Goal: Task Accomplishment & Management: Complete application form

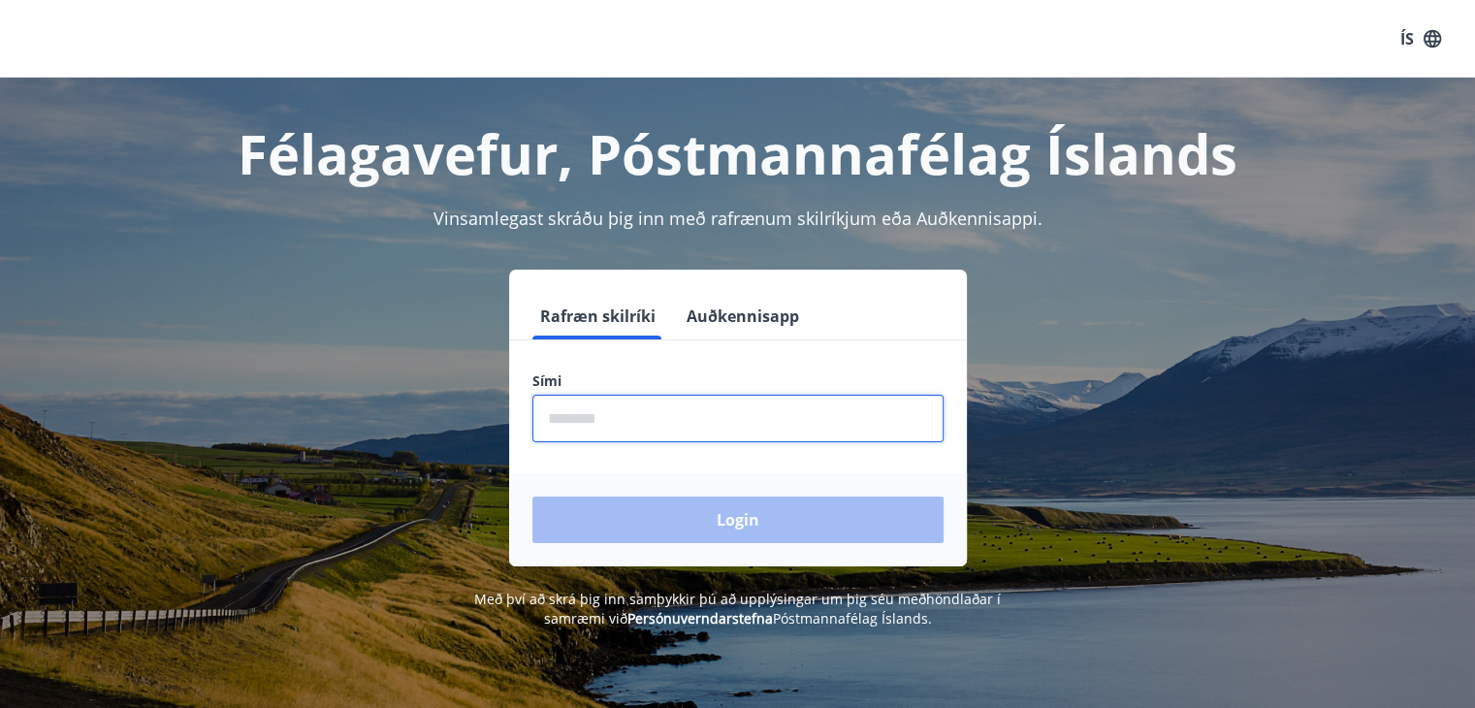
click at [604, 414] on input "phone" at bounding box center [737, 419] width 411 height 48
type input "********"
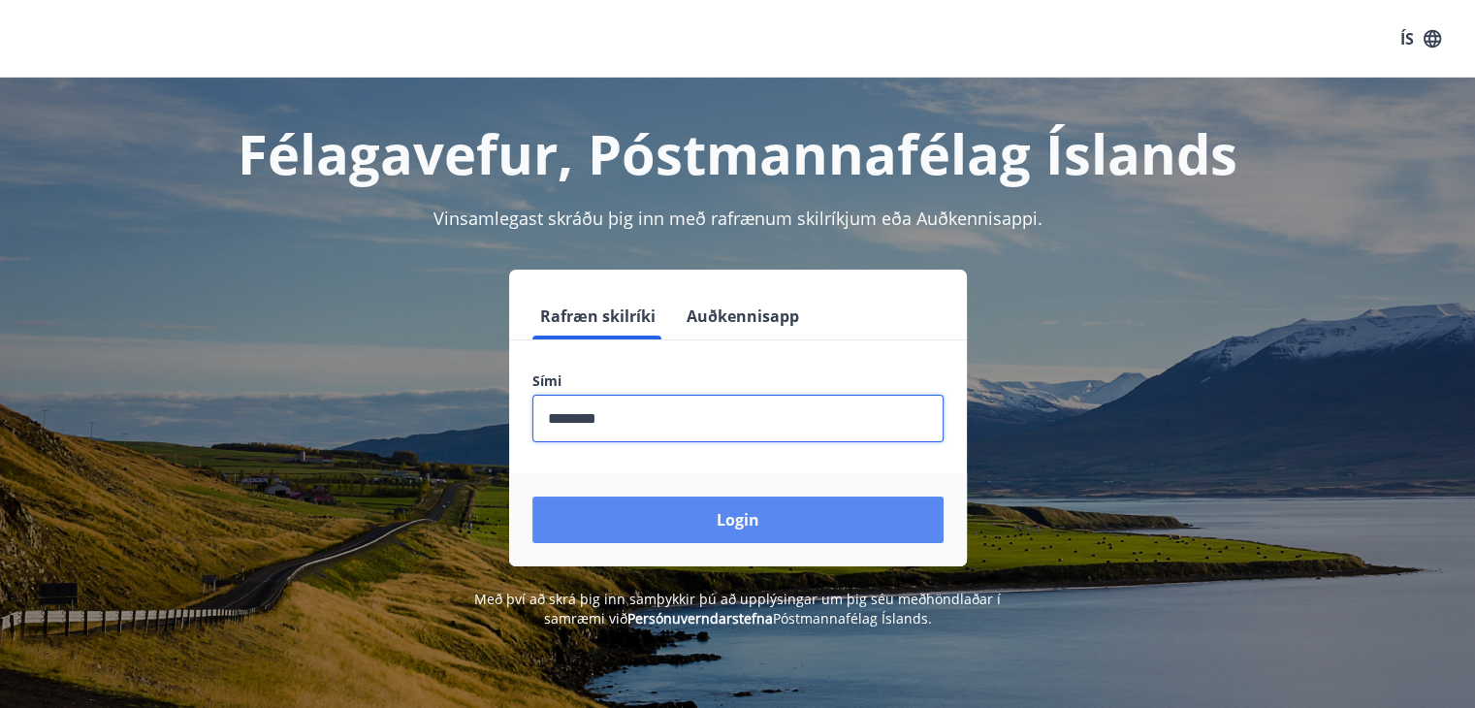
click at [789, 523] on button "Login" at bounding box center [737, 519] width 411 height 47
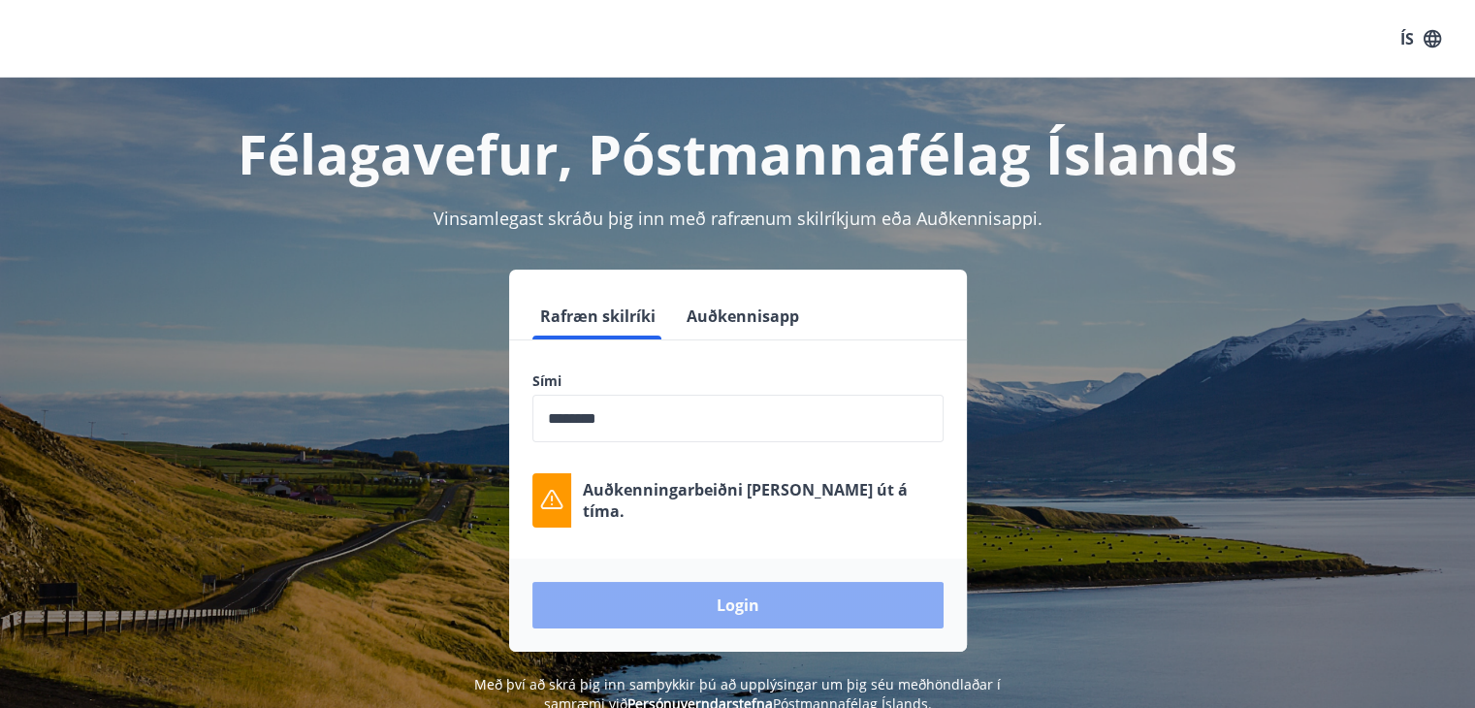
click at [711, 604] on button "Login" at bounding box center [737, 605] width 411 height 47
